Goal: Information Seeking & Learning: Learn about a topic

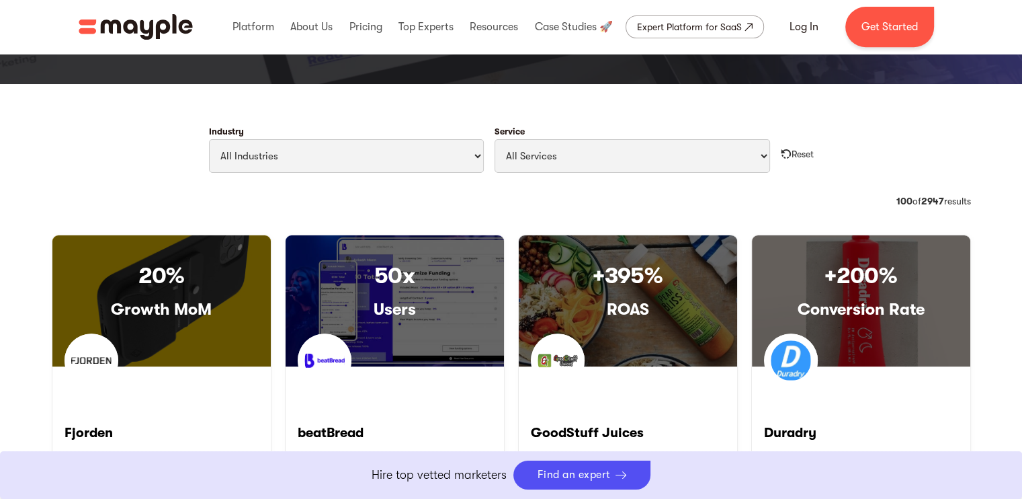
scroll to position [617, 0]
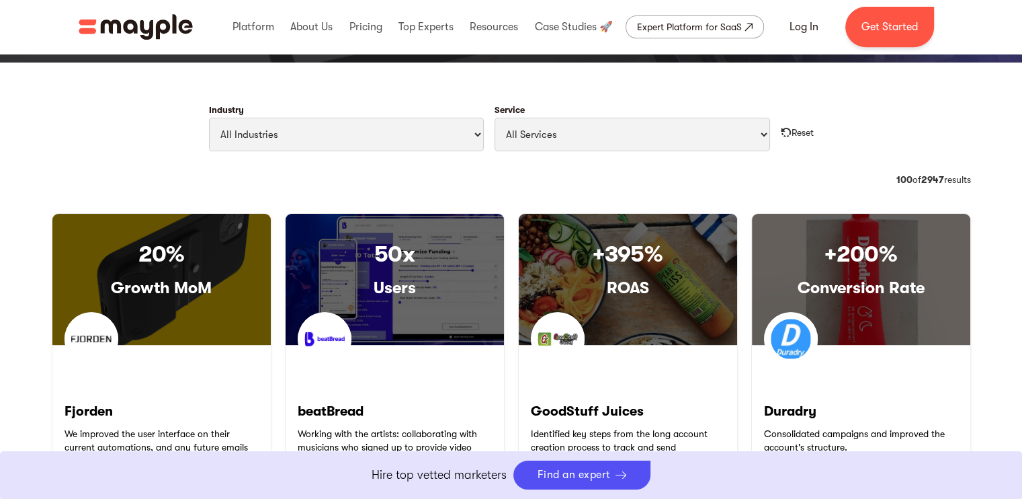
click at [458, 131] on select "All Industries Travel & Leisure Nonprofit & Government Automotive & Transportat…" at bounding box center [347, 135] width 276 height 34
select select "Style & Fashion"
click at [209, 118] on select "All Industries Travel & Leisure Nonprofit & Government Automotive & Transportat…" at bounding box center [347, 135] width 276 height 34
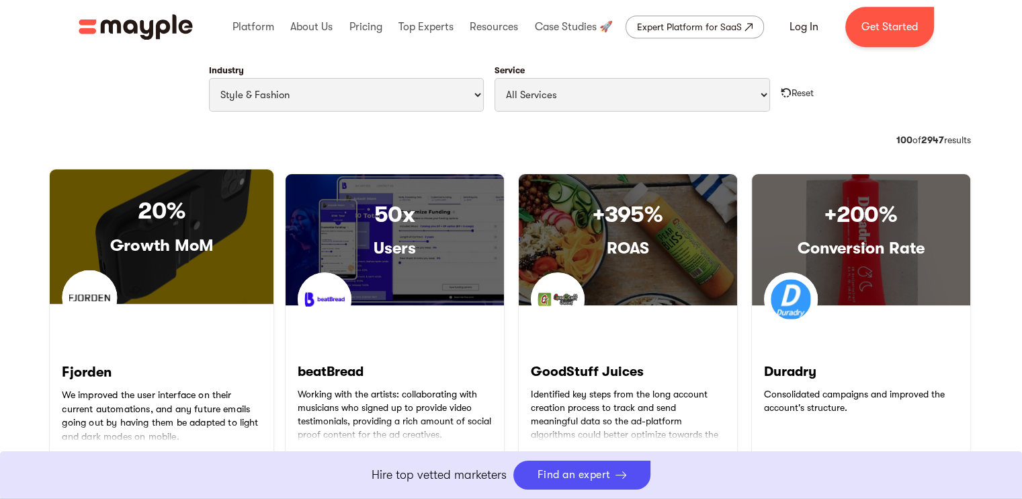
scroll to position [657, 0]
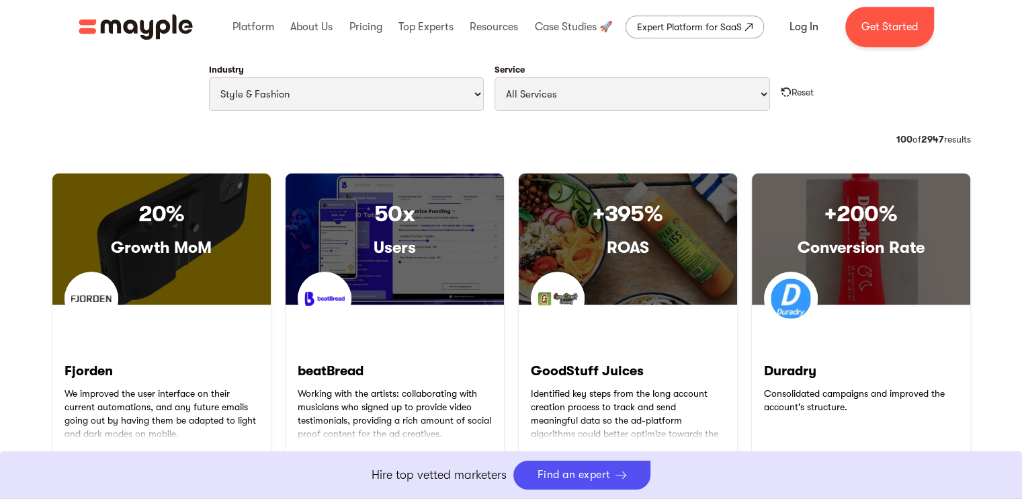
click at [446, 87] on select "All Industries Travel & Leisure Nonprofit & Government Automotive & Transportat…" at bounding box center [347, 94] width 276 height 34
click at [585, 86] on select "All Services Paid Ads Email Marketing SEO CRO Social Media Management Marketing…" at bounding box center [633, 94] width 276 height 34
click at [500, 102] on select "All Services Paid Ads Email Marketing SEO CRO Social Media Management Marketing…" at bounding box center [633, 94] width 276 height 34
click at [414, 140] on div "Category: CPO 36 of 1424 results 100 of 2947 results" at bounding box center [512, 147] width 920 height 30
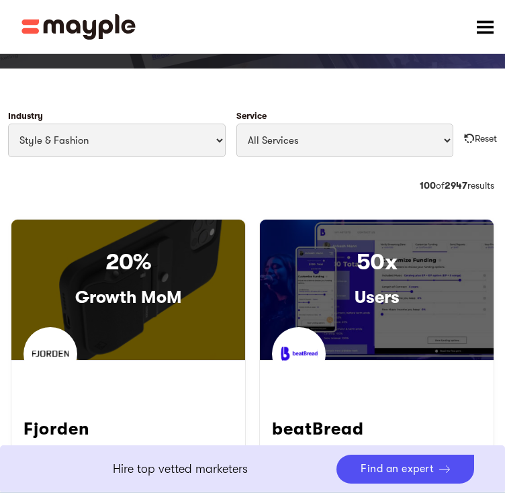
scroll to position [706, 0]
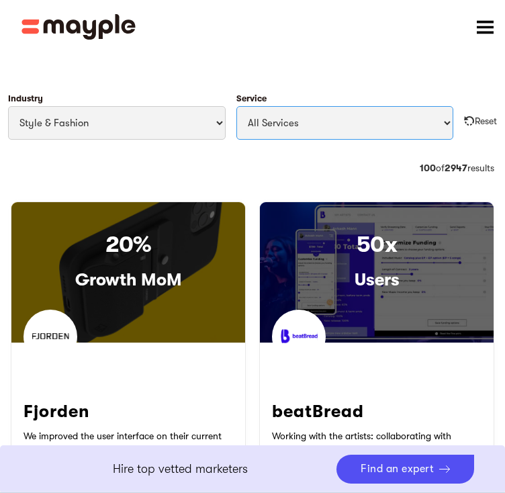
click at [360, 123] on select "All Services Paid Ads Email Marketing SEO CRO Social Media Management Marketing…" at bounding box center [346, 123] width 218 height 34
click at [409, 132] on select "All Services Paid Ads Email Marketing SEO CRO Social Media Management Marketing…" at bounding box center [346, 123] width 218 height 34
click at [426, 130] on select "All Services Paid Ads Email Marketing SEO CRO Social Media Management Marketing…" at bounding box center [346, 123] width 218 height 34
click at [417, 131] on select "All Services Paid Ads Email Marketing SEO CRO Social Media Management Marketing…" at bounding box center [346, 123] width 218 height 34
click at [378, 119] on select "All Services Paid Ads Email Marketing SEO CRO Social Media Management Marketing…" at bounding box center [346, 123] width 218 height 34
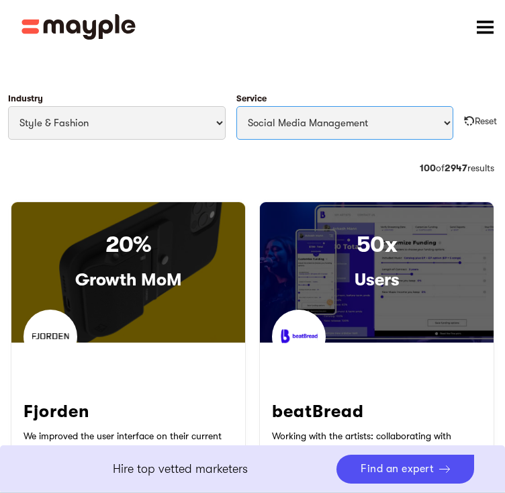
click at [237, 106] on select "All Services Paid Ads Email Marketing SEO CRO Social Media Management Marketing…" at bounding box center [346, 123] width 218 height 34
click at [384, 118] on select "All Services Paid Ads Email Marketing SEO CRO Social Media Management Marketing…" at bounding box center [346, 123] width 218 height 34
click at [378, 116] on select "All Services Paid Ads Email Marketing SEO CRO Social Media Management Marketing…" at bounding box center [346, 123] width 218 height 34
click at [393, 116] on select "All Services Paid Ads Email Marketing SEO CRO Social Media Management Marketing…" at bounding box center [346, 123] width 218 height 34
click at [425, 111] on select "All Services Paid Ads Email Marketing SEO CRO Social Media Management Marketing…" at bounding box center [346, 123] width 218 height 34
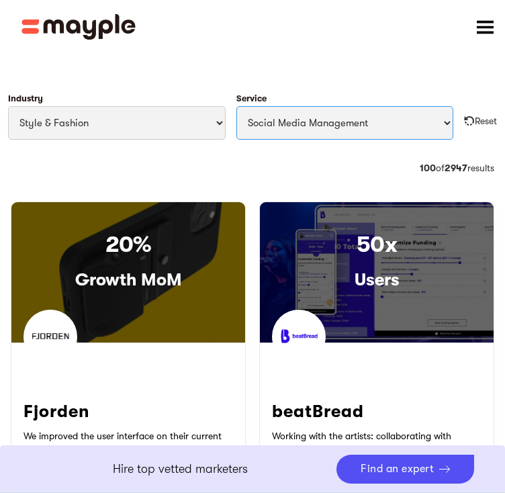
click at [415, 130] on select "All Services Paid Ads Email Marketing SEO CRO Social Media Management Marketing…" at bounding box center [346, 123] width 218 height 34
click at [387, 122] on select "All Services Paid Ads Email Marketing SEO CRO Social Media Management Marketing…" at bounding box center [346, 123] width 218 height 34
click at [237, 106] on select "All Services Paid Ads Email Marketing SEO CRO Social Media Management Marketing…" at bounding box center [346, 123] width 218 height 34
click at [397, 126] on select "All Services Paid Ads Email Marketing SEO CRO Social Media Management Marketing…" at bounding box center [346, 123] width 218 height 34
select select "Apple Optimization"
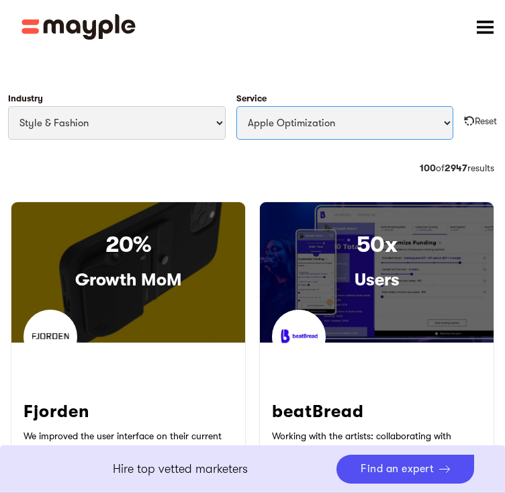
click at [237, 106] on select "All Services Paid Ads Email Marketing SEO CRO Social Media Management Marketing…" at bounding box center [346, 123] width 218 height 34
click at [395, 117] on select "All Services Paid Ads Email Marketing SEO CRO Social Media Management Marketing…" at bounding box center [346, 123] width 218 height 34
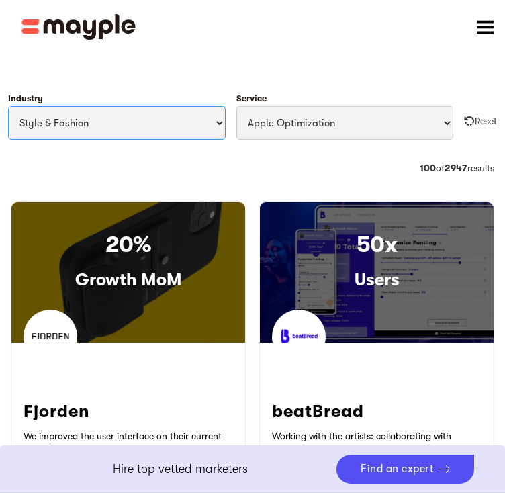
click at [162, 132] on select "All Industries Travel & Leisure Nonprofit & Government Automotive & Transportat…" at bounding box center [117, 123] width 218 height 34
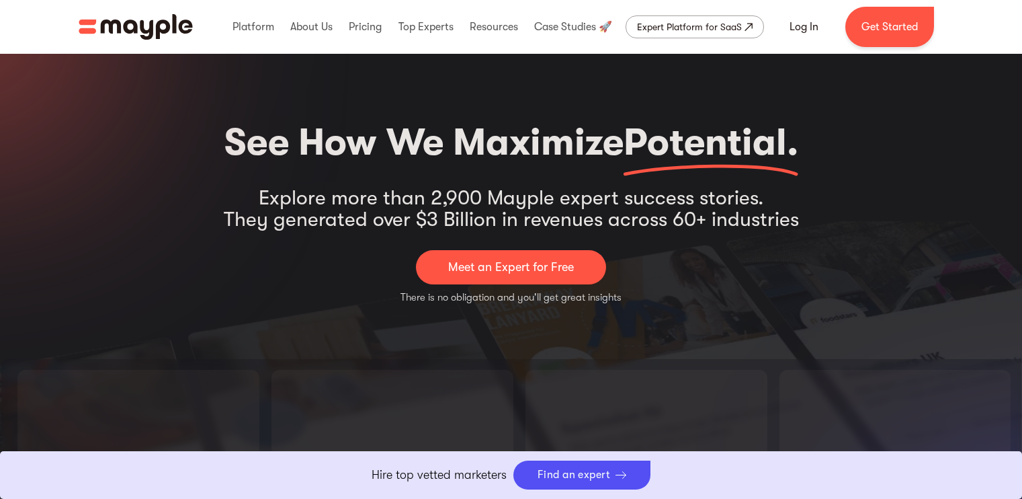
select select "Style & Fashion"
select select "Apple Optimization"
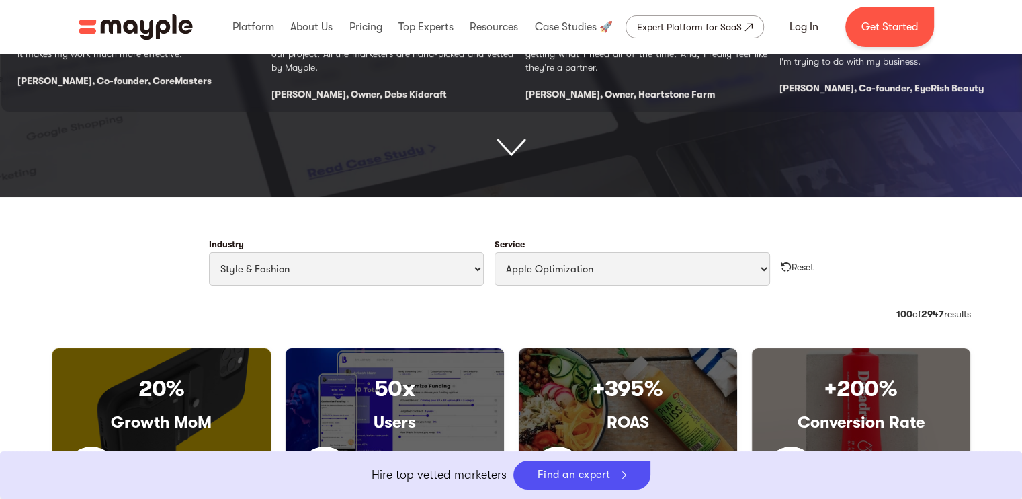
scroll to position [483, 0]
click at [458, 262] on select "All Industries Travel & Leisure Nonprofit & Government Automotive & Transportat…" at bounding box center [347, 269] width 276 height 34
click at [209, 252] on select "All Industries Travel & Leisure Nonprofit & Government Automotive & Transportat…" at bounding box center [347, 269] width 276 height 34
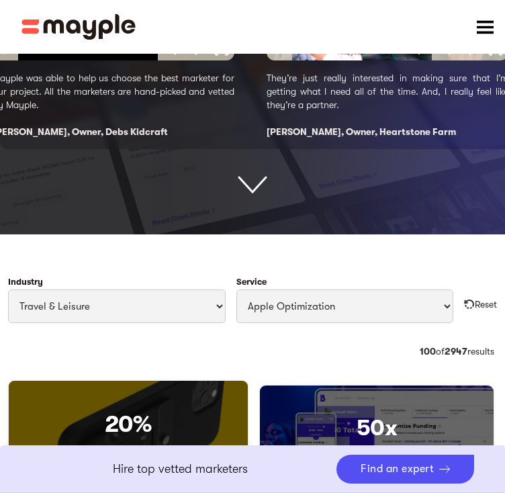
scroll to position [522, 0]
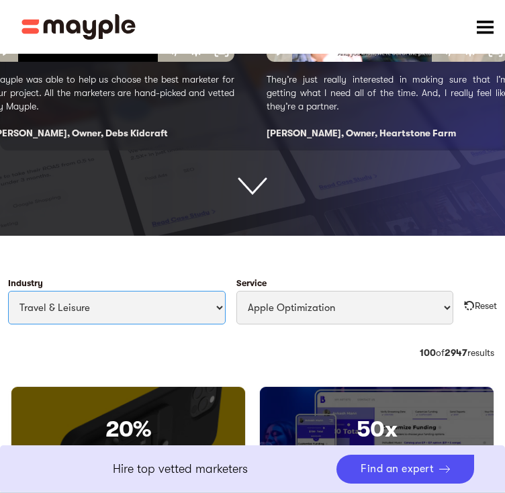
click at [130, 317] on select "All Industries Travel & Leisure Nonprofit & Government Automotive & Transportat…" at bounding box center [117, 308] width 218 height 34
click at [197, 297] on select "All Industries Travel & Leisure Nonprofit & Government Automotive & Transportat…" at bounding box center [117, 308] width 218 height 34
click at [19, 291] on select "All Industries Travel & Leisure Nonprofit & Government Automotive & Transportat…" at bounding box center [117, 308] width 218 height 34
click at [214, 299] on select "All Industries Travel & Leisure Nonprofit & Government Automotive & Transportat…" at bounding box center [117, 308] width 218 height 34
click at [19, 291] on select "All Industries Travel & Leisure Nonprofit & Government Automotive & Transportat…" at bounding box center [117, 308] width 218 height 34
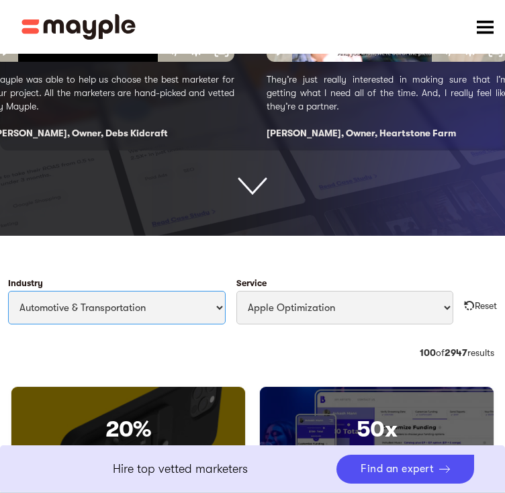
click at [188, 315] on select "All Industries Travel & Leisure Nonprofit & Government Automotive & Transportat…" at bounding box center [117, 308] width 218 height 34
click at [159, 311] on select "All Industries Travel & Leisure Nonprofit & Government Automotive & Transportat…" at bounding box center [117, 308] width 218 height 34
click at [185, 306] on select "All Industries Travel & Leisure Nonprofit & Government Automotive & Transportat…" at bounding box center [117, 308] width 218 height 34
click at [19, 291] on select "All Industries Travel & Leisure Nonprofit & Government Automotive & Transportat…" at bounding box center [117, 308] width 218 height 34
click at [194, 298] on select "All Industries Travel & Leisure Nonprofit & Government Automotive & Transportat…" at bounding box center [117, 308] width 218 height 34
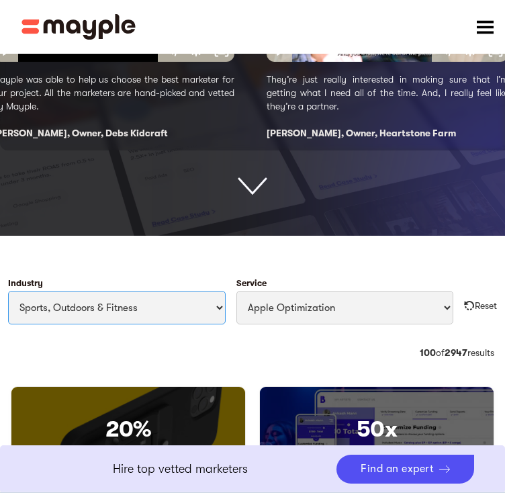
click at [19, 291] on select "All Industries Travel & Leisure Nonprofit & Government Automotive & Transportat…" at bounding box center [117, 308] width 218 height 34
click at [214, 307] on select "All Industries Travel & Leisure Nonprofit & Government Automotive & Transportat…" at bounding box center [117, 308] width 218 height 34
click at [19, 291] on select "All Industries Travel & Leisure Nonprofit & Government Automotive & Transportat…" at bounding box center [117, 308] width 218 height 34
click at [194, 316] on select "All Industries Travel & Leisure Nonprofit & Government Automotive & Transportat…" at bounding box center [117, 308] width 218 height 34
click at [19, 291] on select "All Industries Travel & Leisure Nonprofit & Government Automotive & Transportat…" at bounding box center [117, 308] width 218 height 34
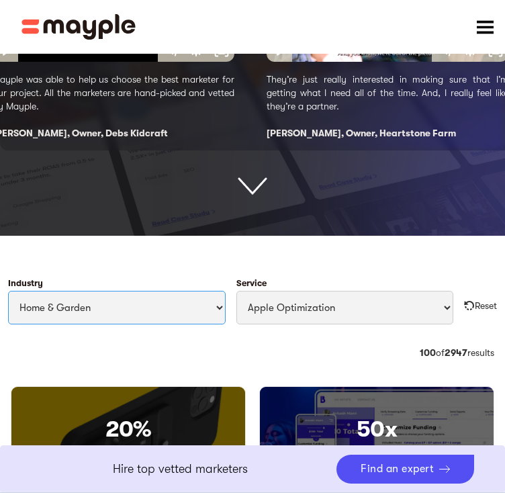
click at [188, 306] on select "All Industries Travel & Leisure Nonprofit & Government Automotive & Transportat…" at bounding box center [117, 308] width 218 height 34
click at [148, 313] on select "All Industries Travel & Leisure Nonprofit & Government Automotive & Transportat…" at bounding box center [117, 308] width 218 height 34
click at [196, 315] on select "All Industries Travel & Leisure Nonprofit & Government Automotive & Transportat…" at bounding box center [117, 308] width 218 height 34
select select "Art & Entertainment"
click at [19, 291] on select "All Industries Travel & Leisure Nonprofit & Government Automotive & Transportat…" at bounding box center [117, 308] width 218 height 34
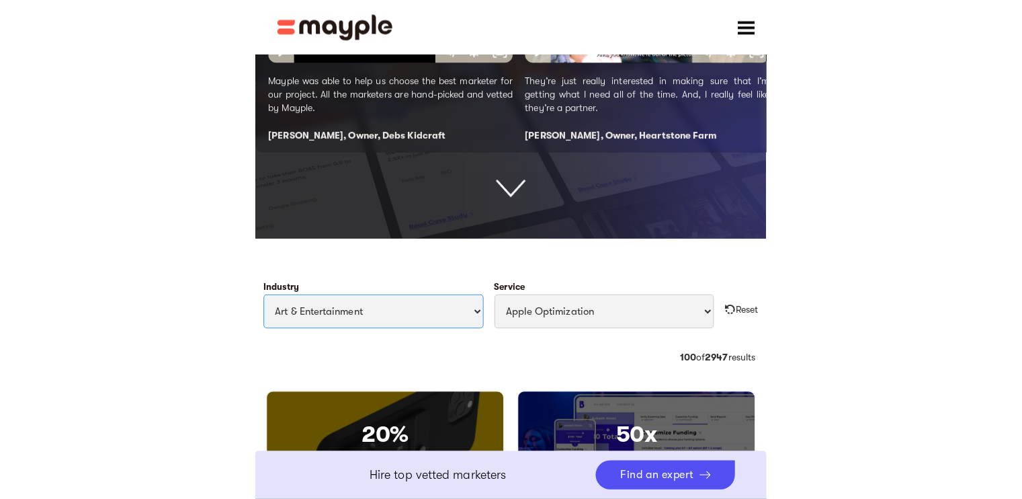
scroll to position [212, 0]
